Goal: Entertainment & Leisure: Consume media (video, audio)

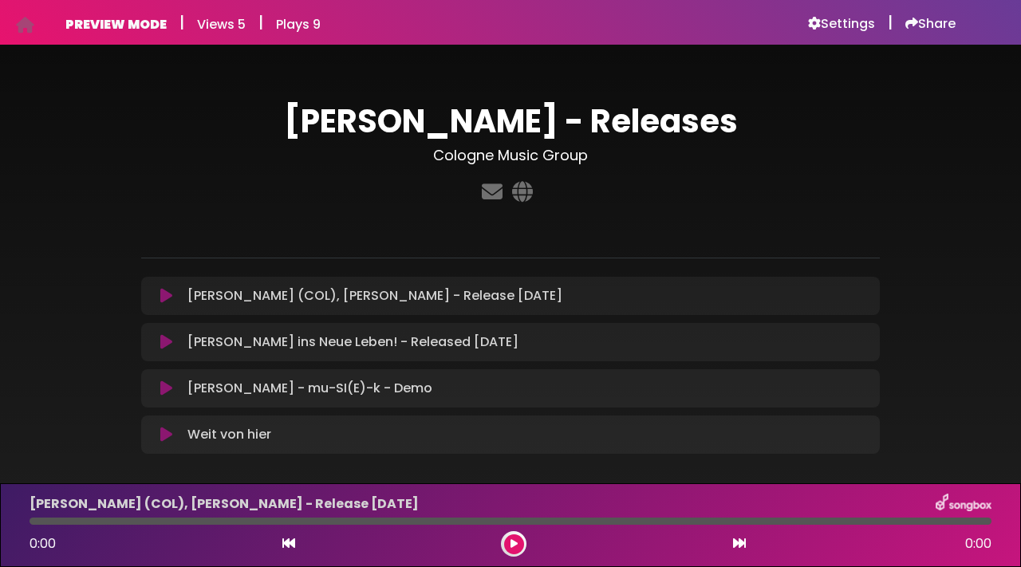
click at [165, 345] on icon at bounding box center [166, 342] width 12 height 16
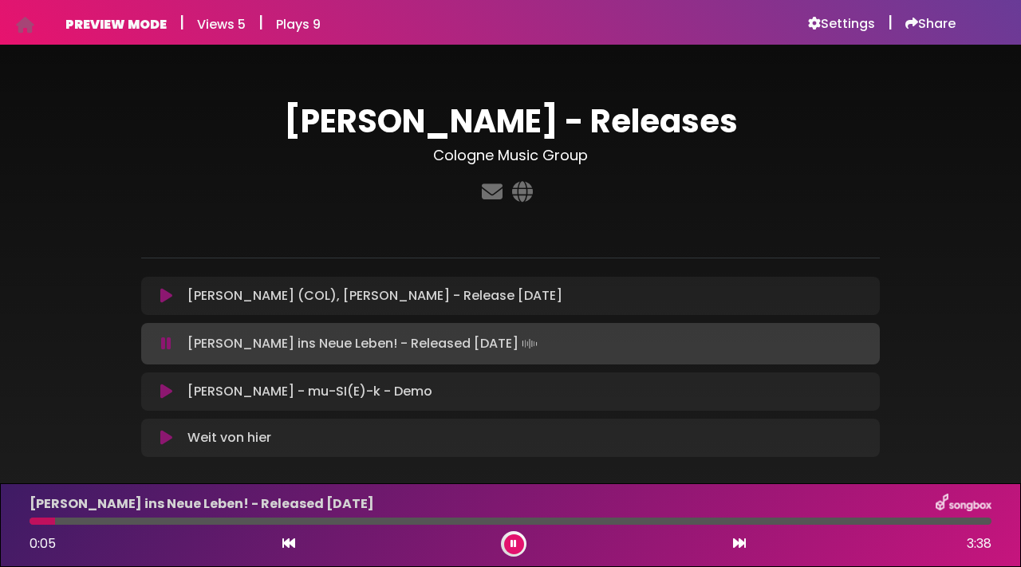
click at [573, 519] on div at bounding box center [511, 521] width 962 height 7
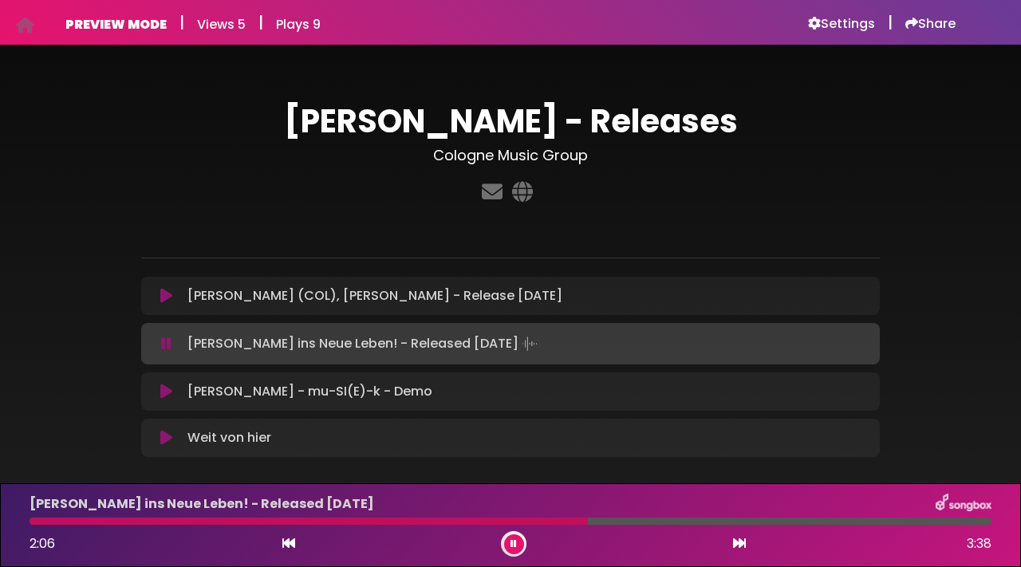
click at [440, 522] on div at bounding box center [309, 521] width 558 height 7
click at [164, 395] on icon at bounding box center [166, 392] width 12 height 16
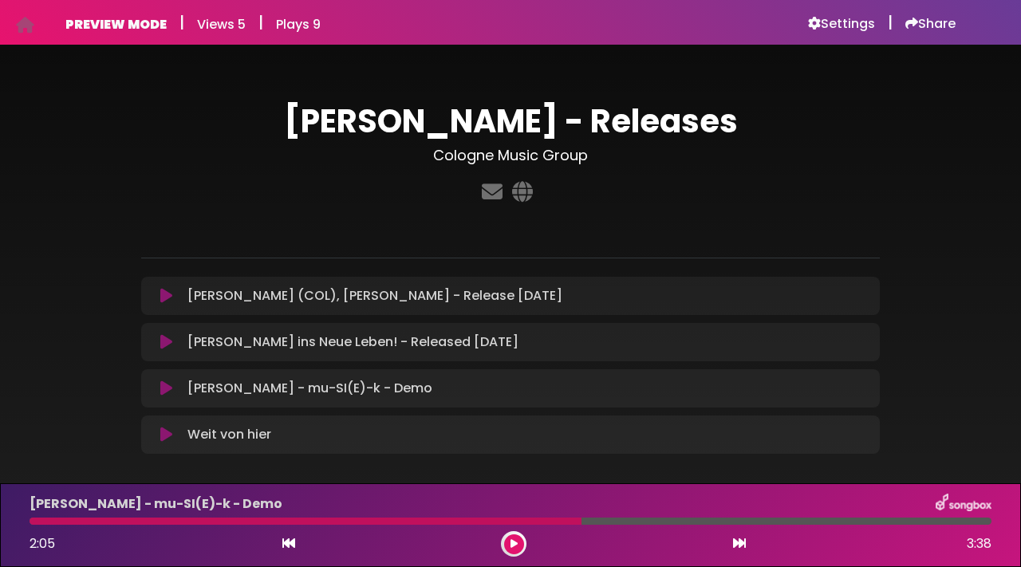
click at [173, 390] on button at bounding box center [166, 388] width 30 height 16
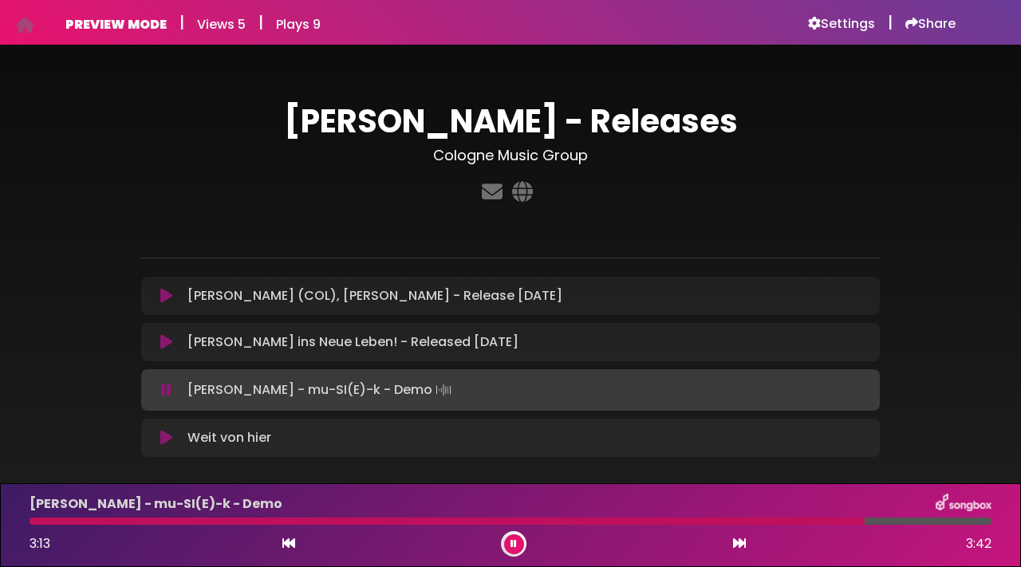
click at [516, 545] on button at bounding box center [514, 544] width 20 height 20
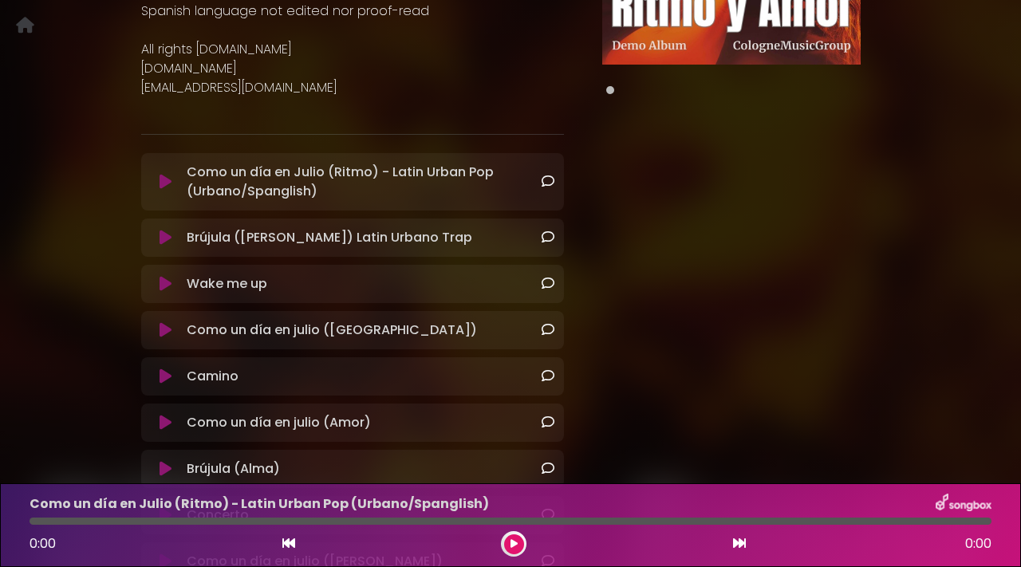
scroll to position [297, 0]
click at [167, 281] on icon at bounding box center [165, 283] width 12 height 16
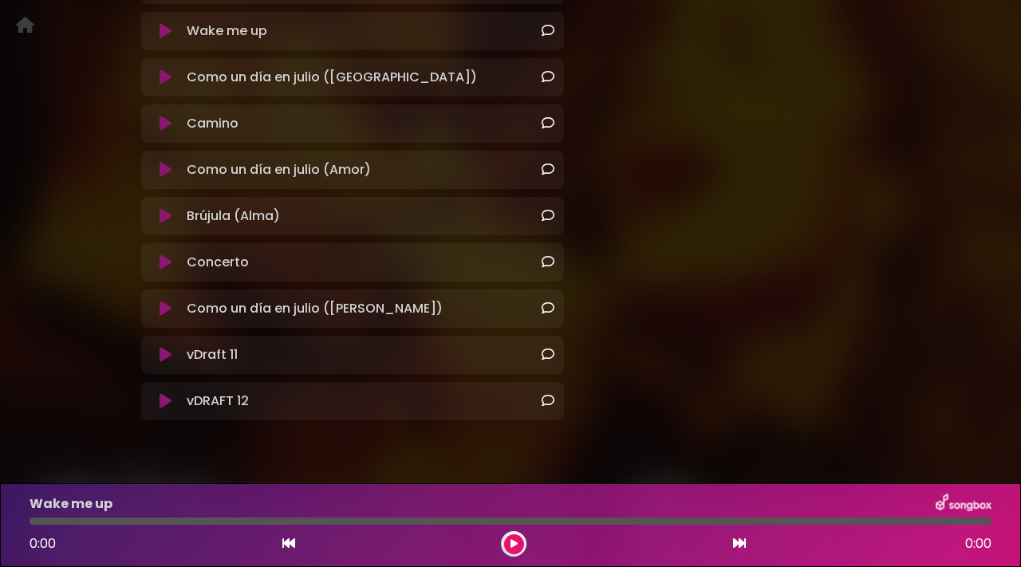
scroll to position [586, 0]
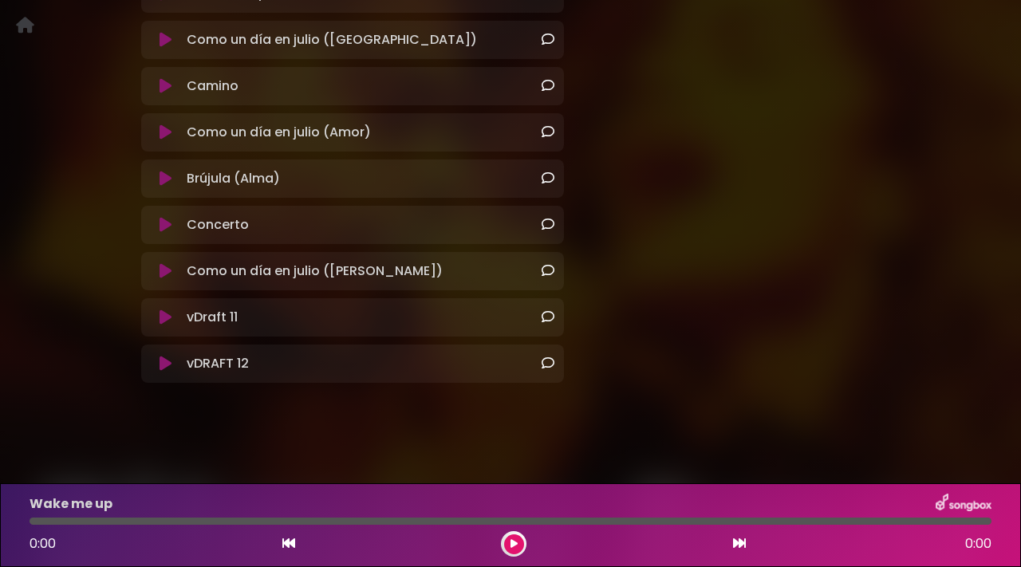
click at [165, 319] on icon at bounding box center [165, 317] width 12 height 16
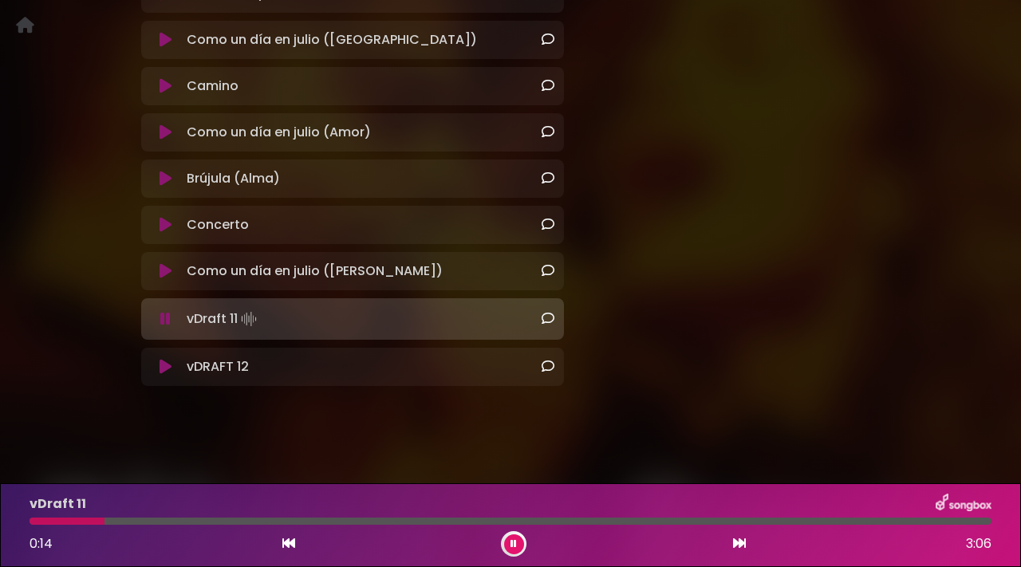
click at [159, 364] on icon at bounding box center [165, 367] width 12 height 16
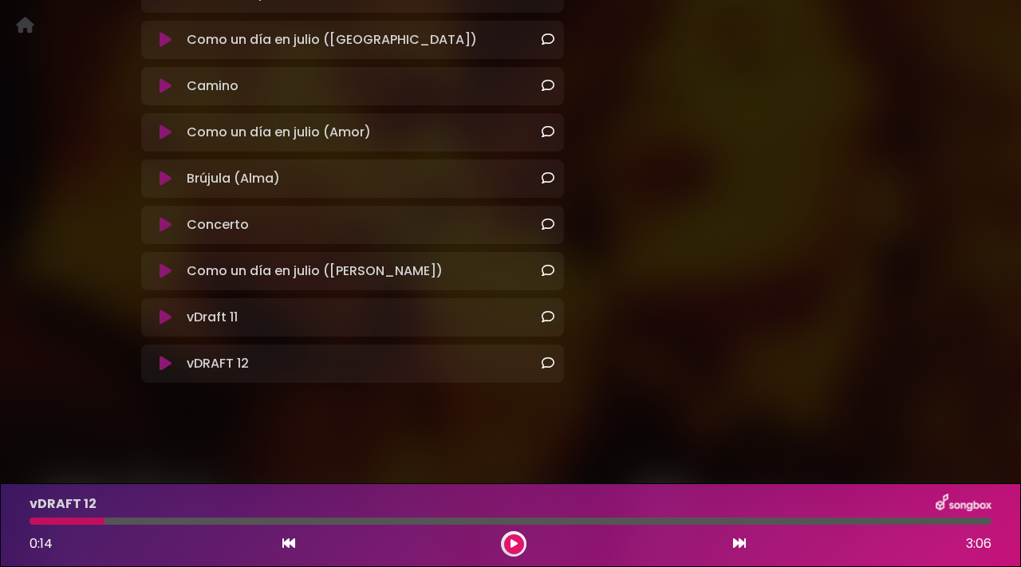
click at [172, 362] on button at bounding box center [166, 364] width 30 height 16
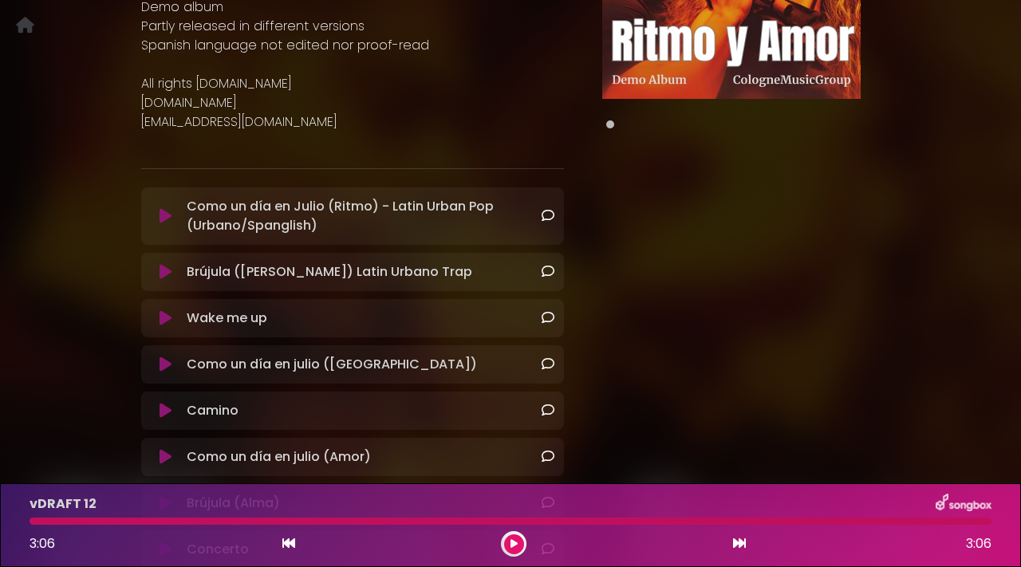
scroll to position [267, 0]
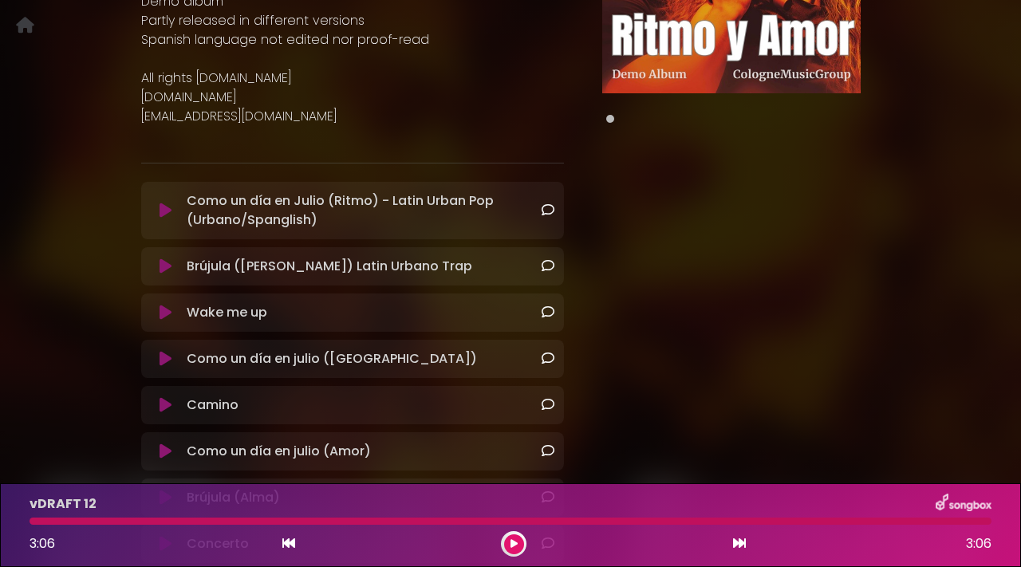
click at [163, 314] on icon at bounding box center [165, 313] width 12 height 16
